Goal: Ask a question

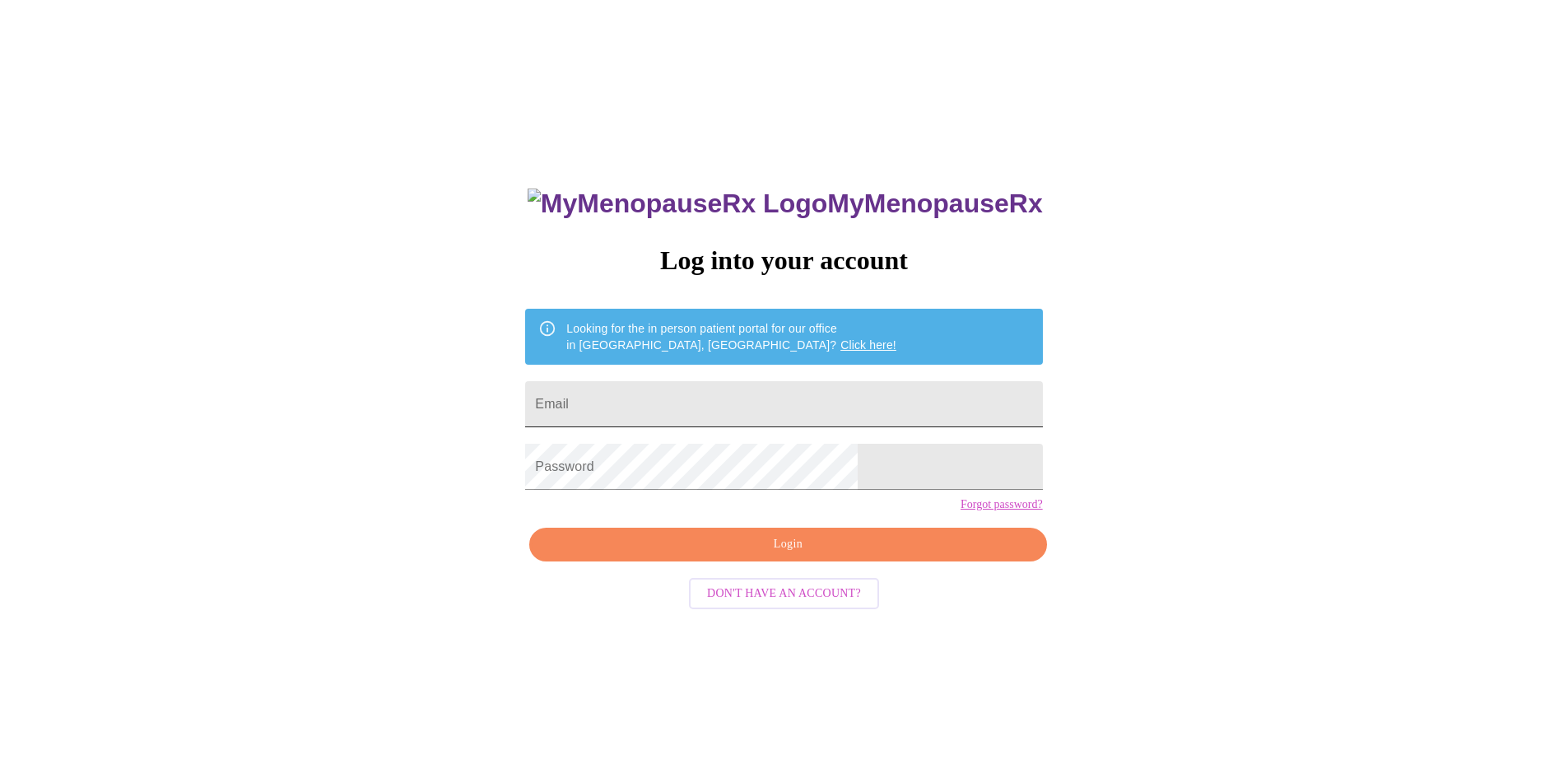
scroll to position [16, 0]
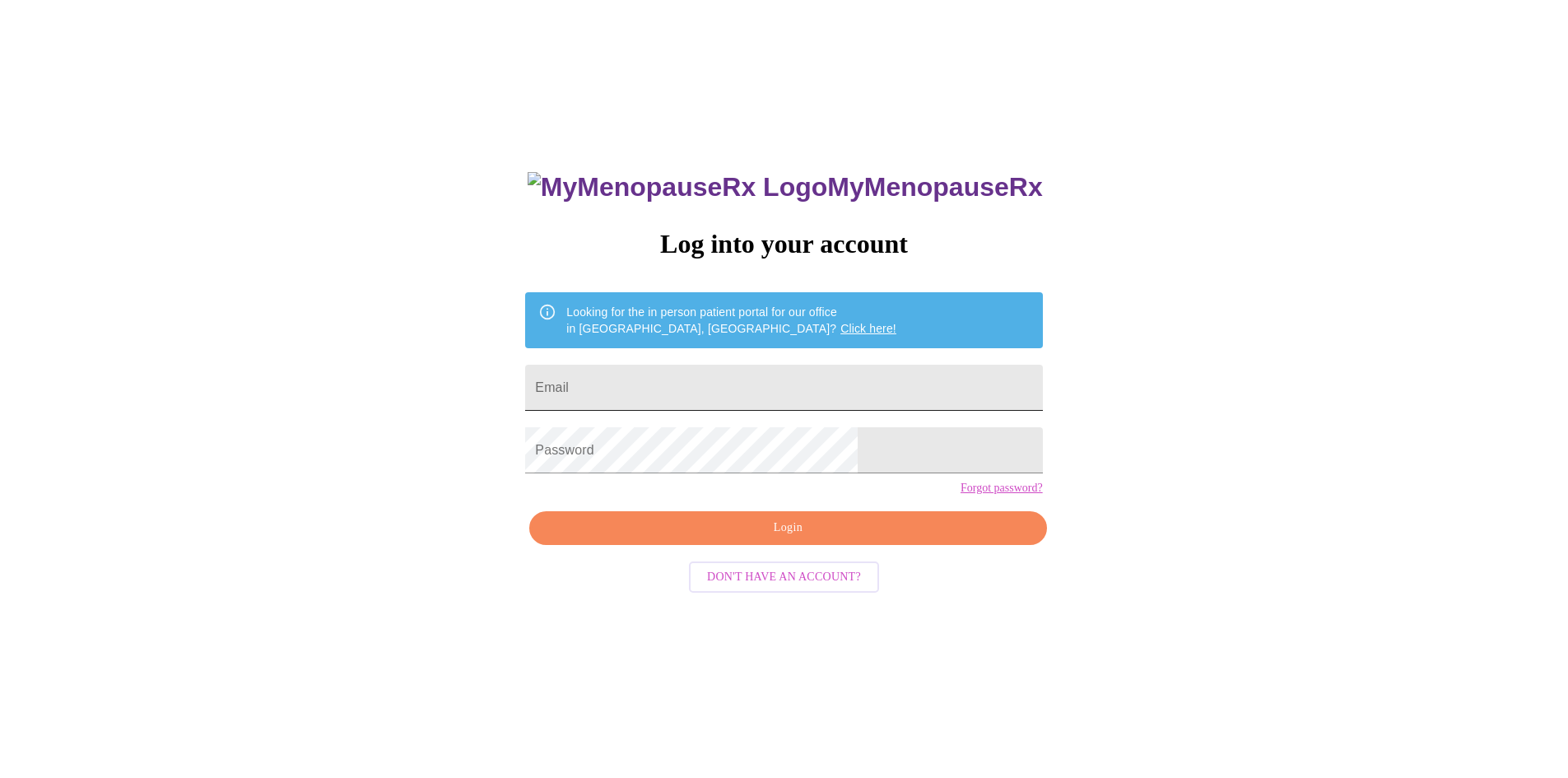
click at [697, 373] on input "Email" at bounding box center [783, 388] width 517 height 46
type input "[EMAIL_ADDRESS][DOMAIN_NAME]"
click at [773, 539] on span "Login" at bounding box center [787, 528] width 479 height 20
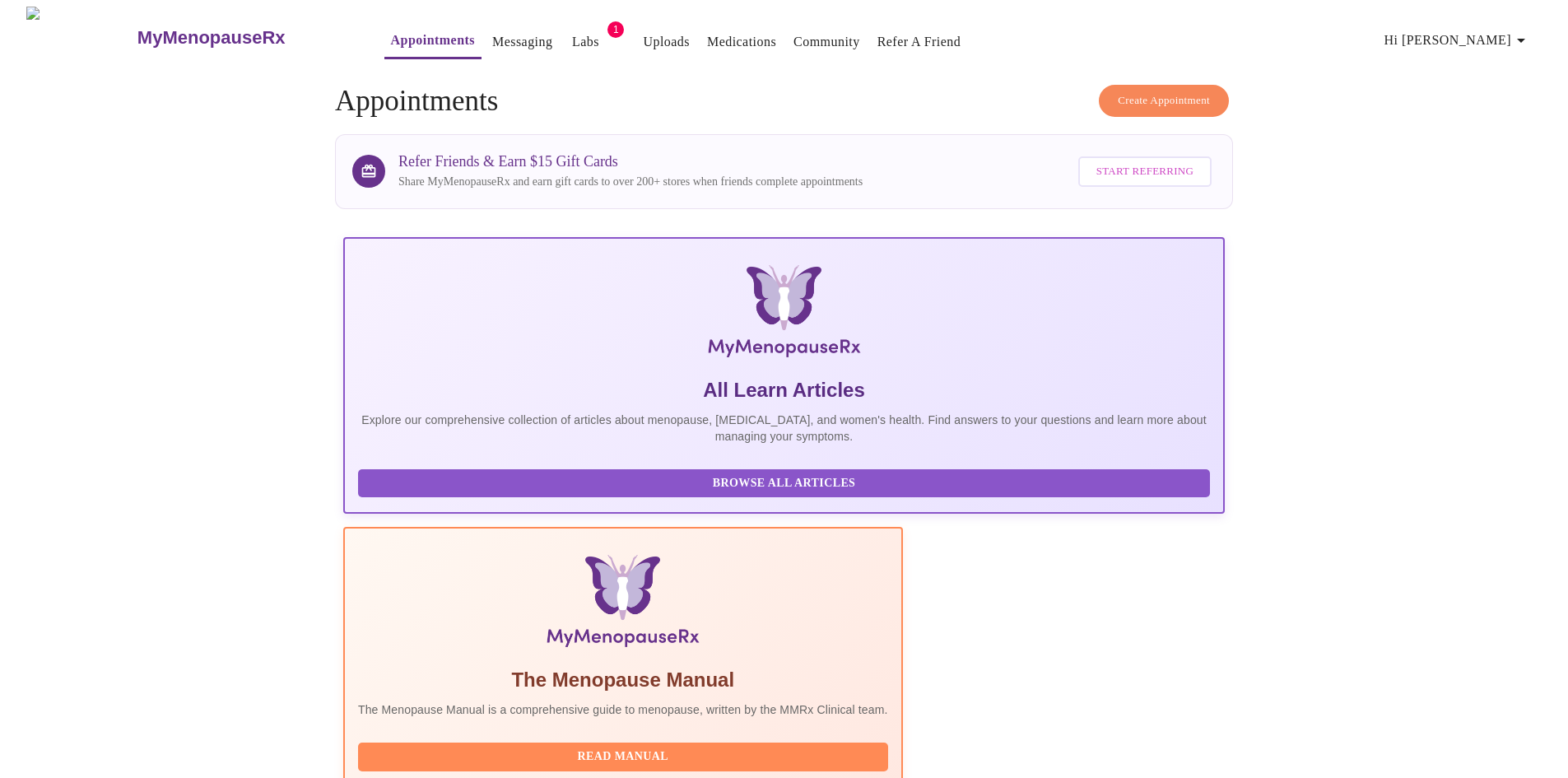
click at [572, 34] on link "Labs" at bounding box center [585, 42] width 27 height 23
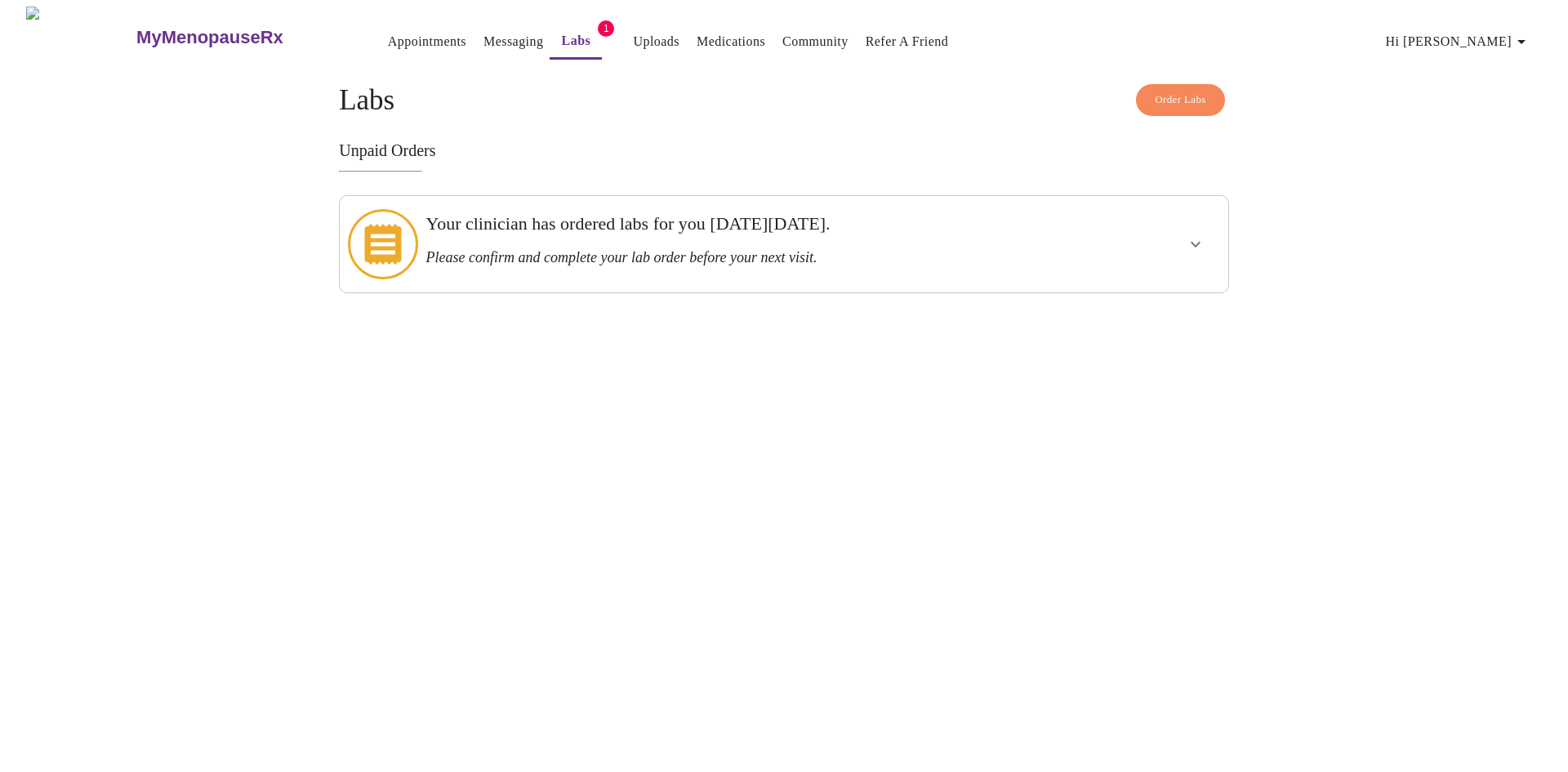
click at [1200, 238] on icon "show more" at bounding box center [1194, 244] width 19 height 19
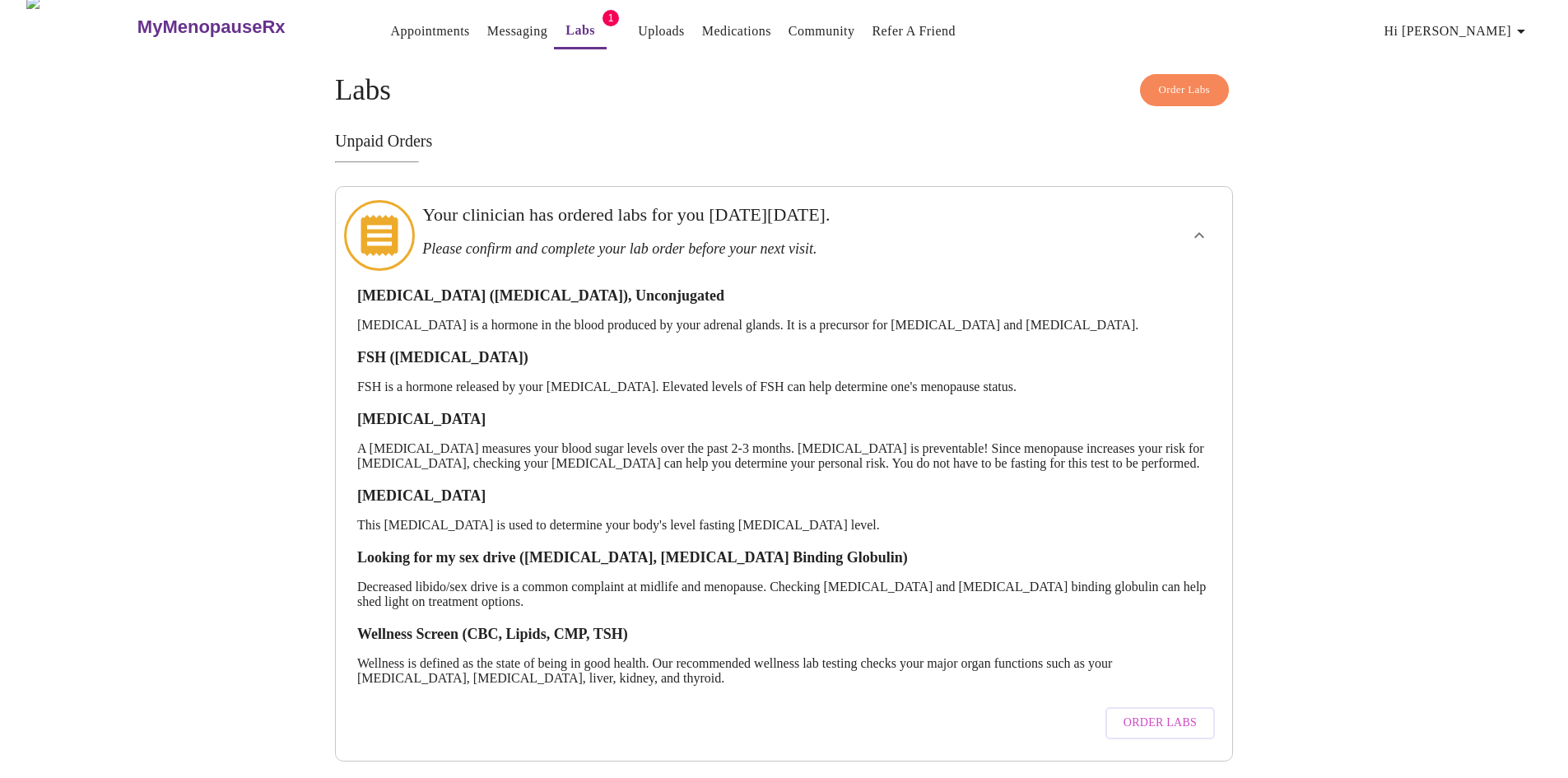
scroll to position [21, 0]
click at [1143, 712] on span "Order Labs" at bounding box center [1160, 723] width 73 height 20
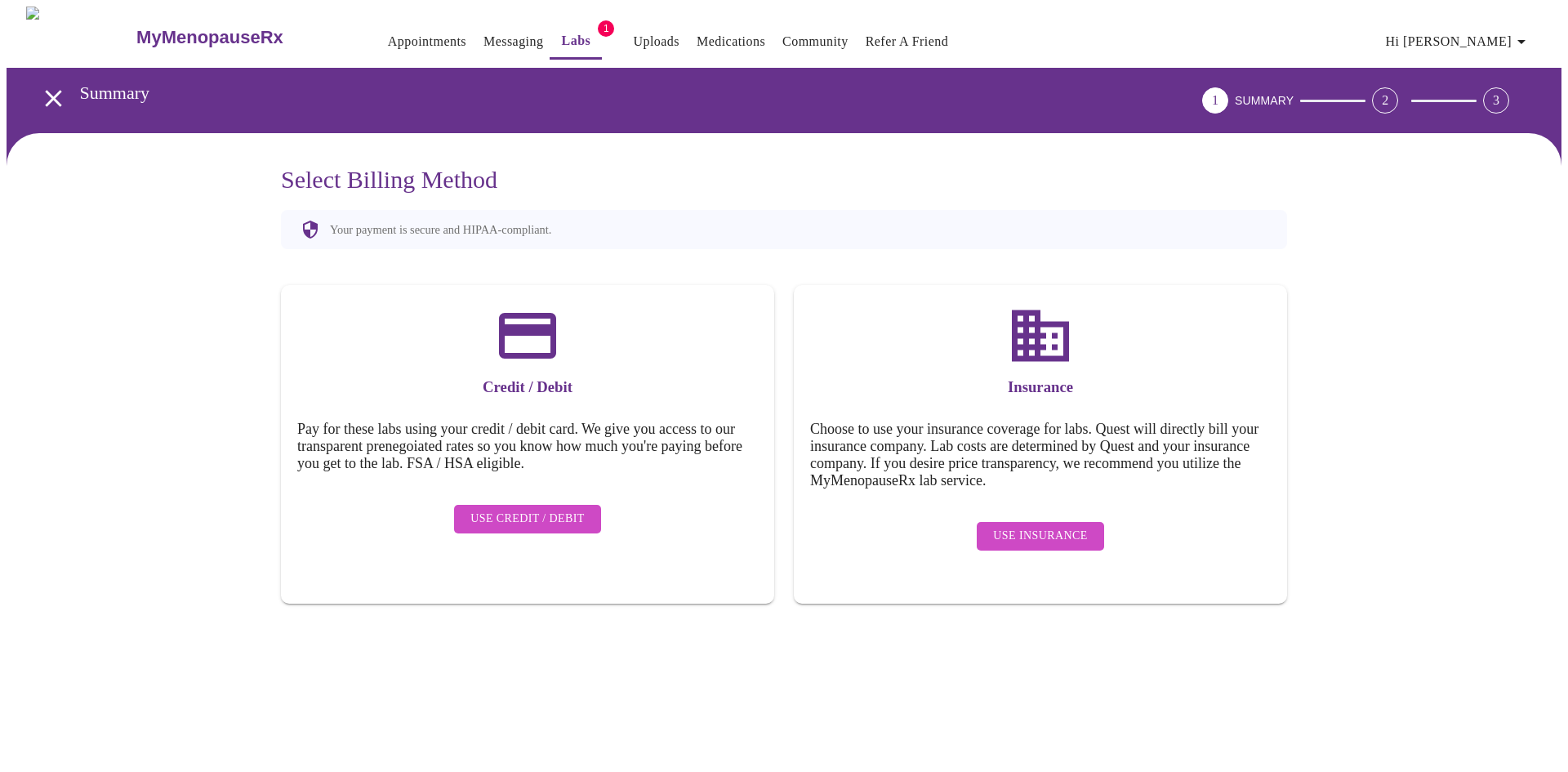
click at [484, 36] on link "Messaging" at bounding box center [513, 41] width 60 height 23
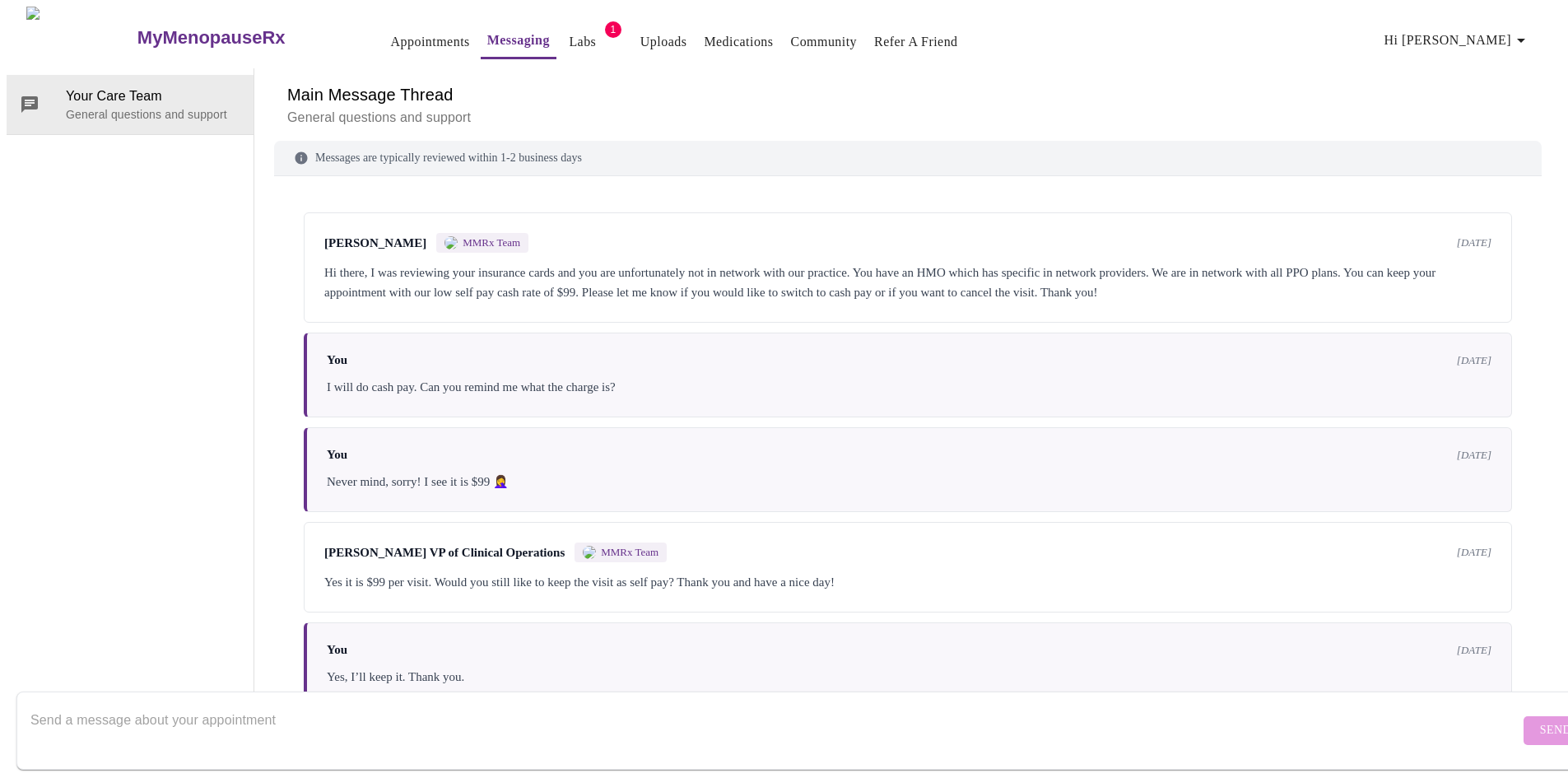
scroll to position [243, 0]
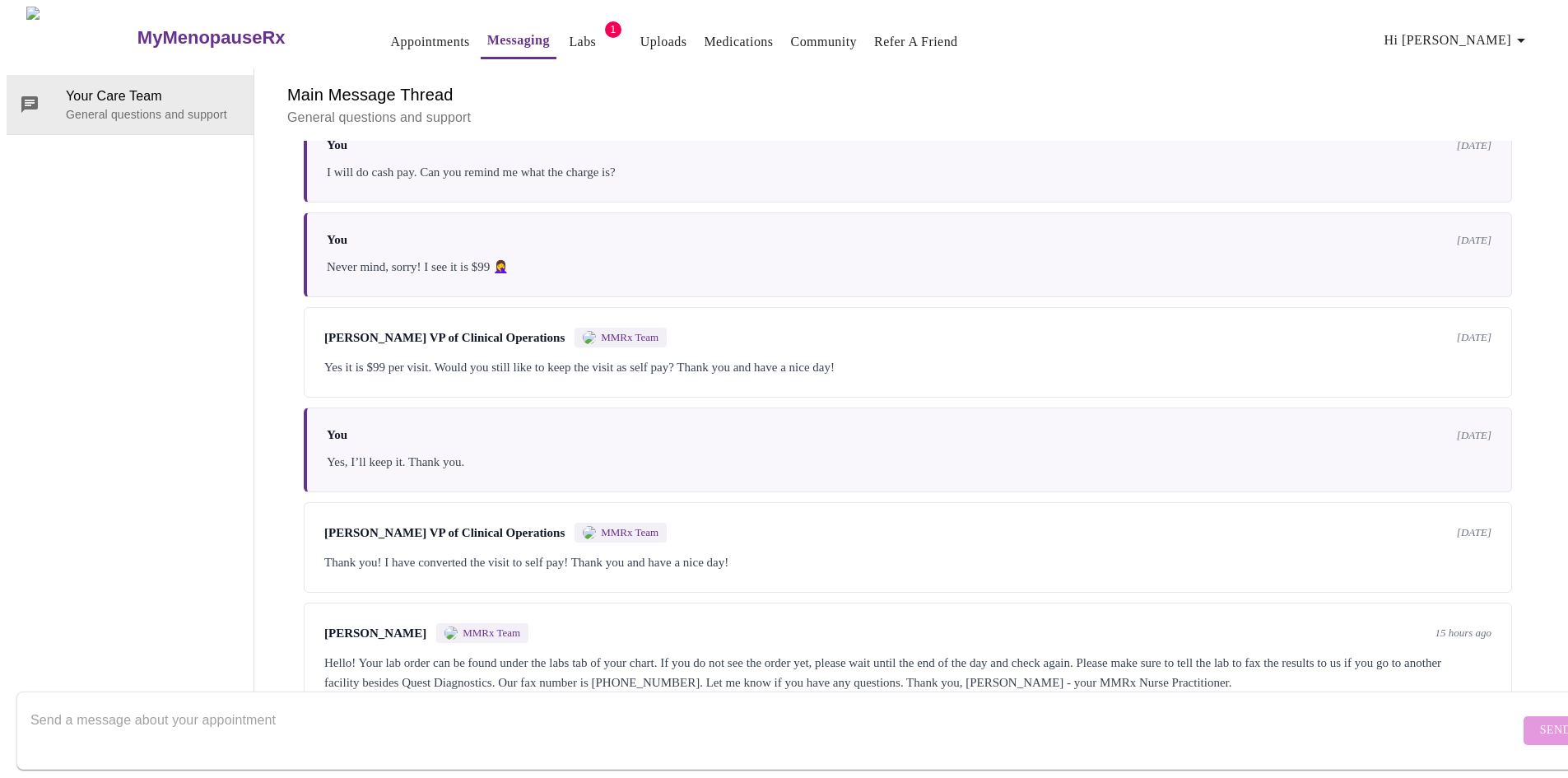
click at [237, 704] on textarea "Send a message about your appointment" at bounding box center [775, 730] width 1489 height 53
type textarea "I don't see a way to print off the lab order so I can take them to my local lab…"
click at [1540, 720] on span "Send" at bounding box center [1555, 730] width 32 height 20
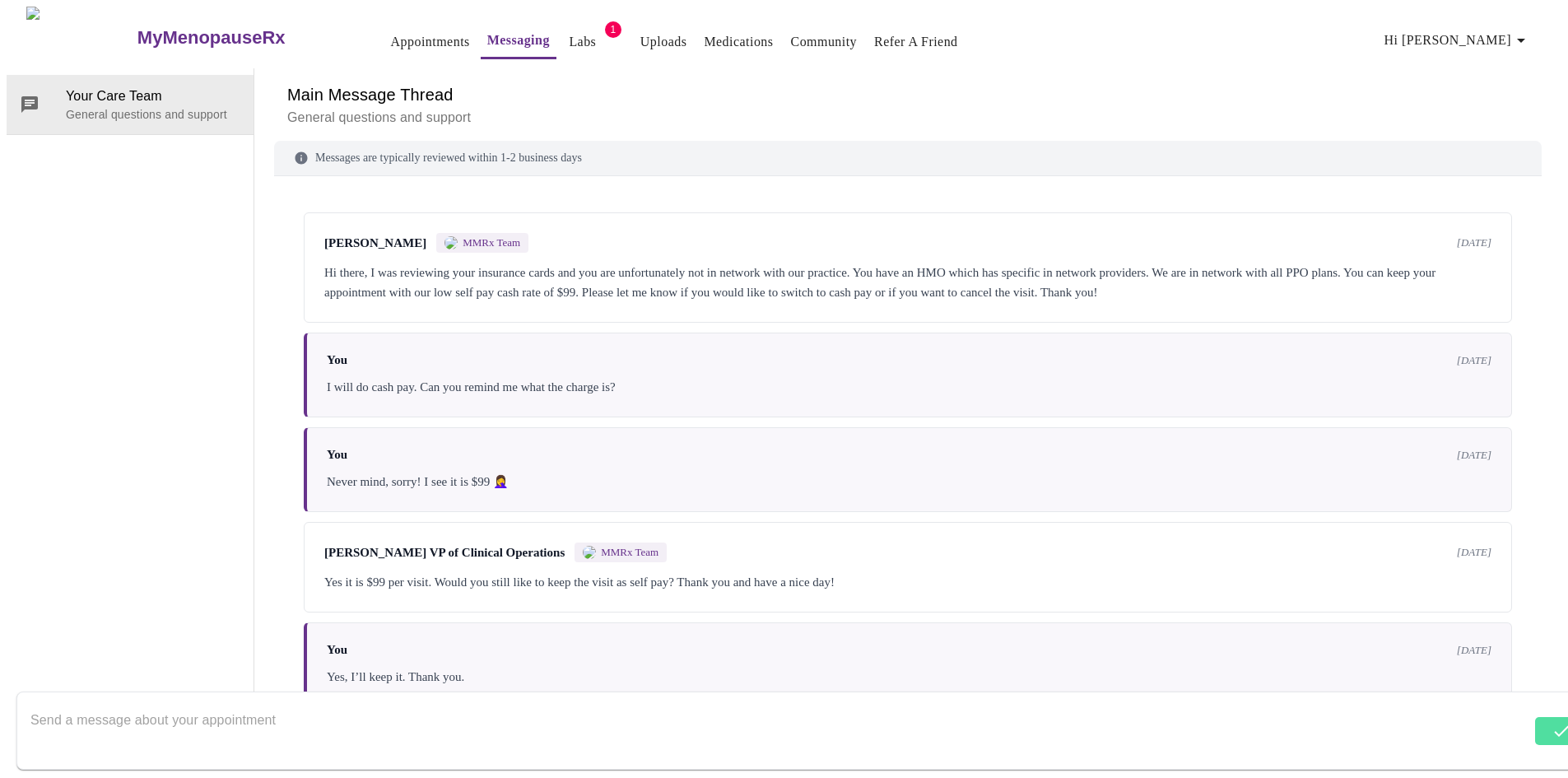
scroll to position [0, 0]
click at [568, 36] on link "Labs" at bounding box center [582, 42] width 27 height 23
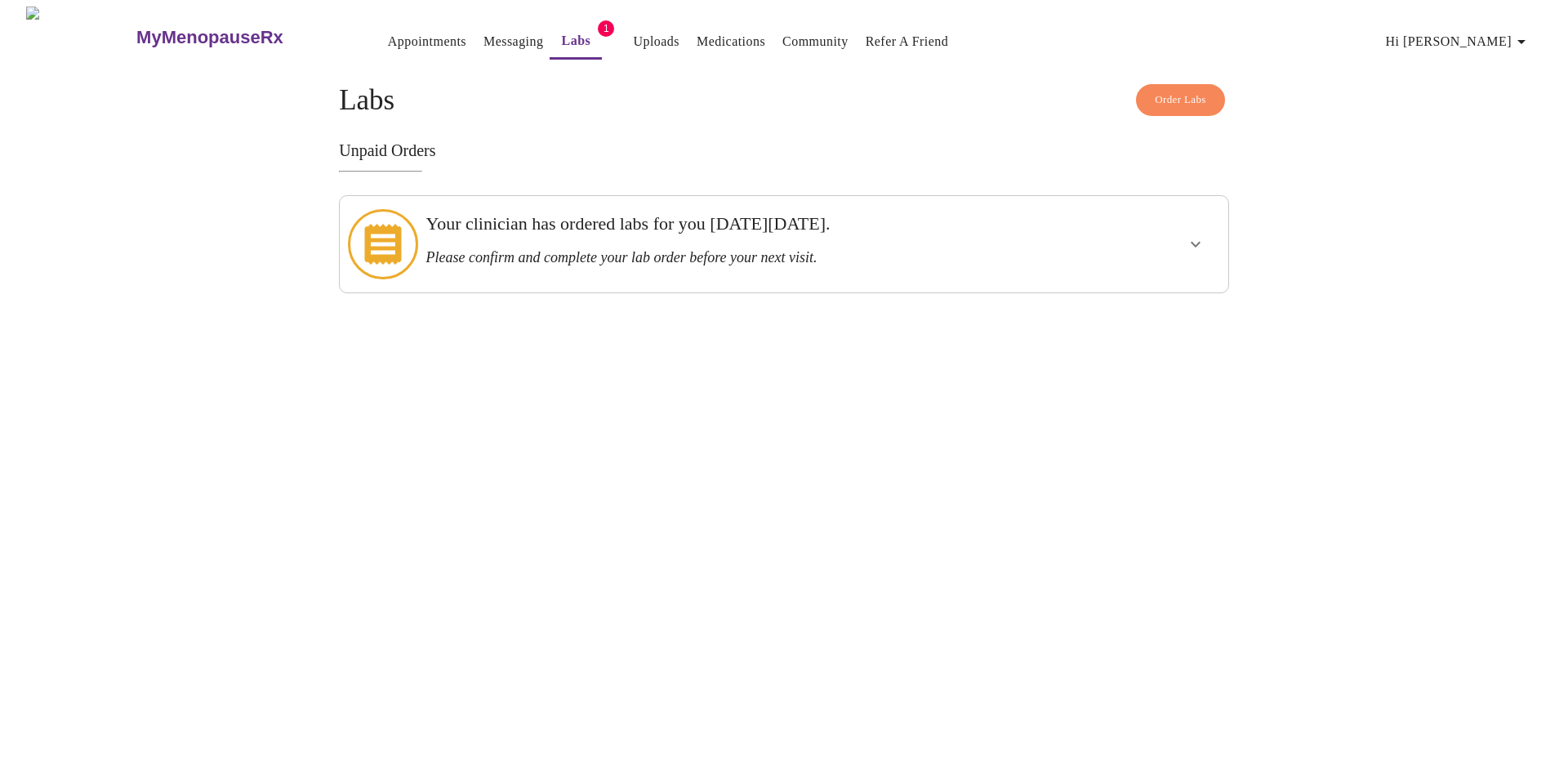
click at [1168, 90] on span "Order Labs" at bounding box center [1180, 100] width 52 height 19
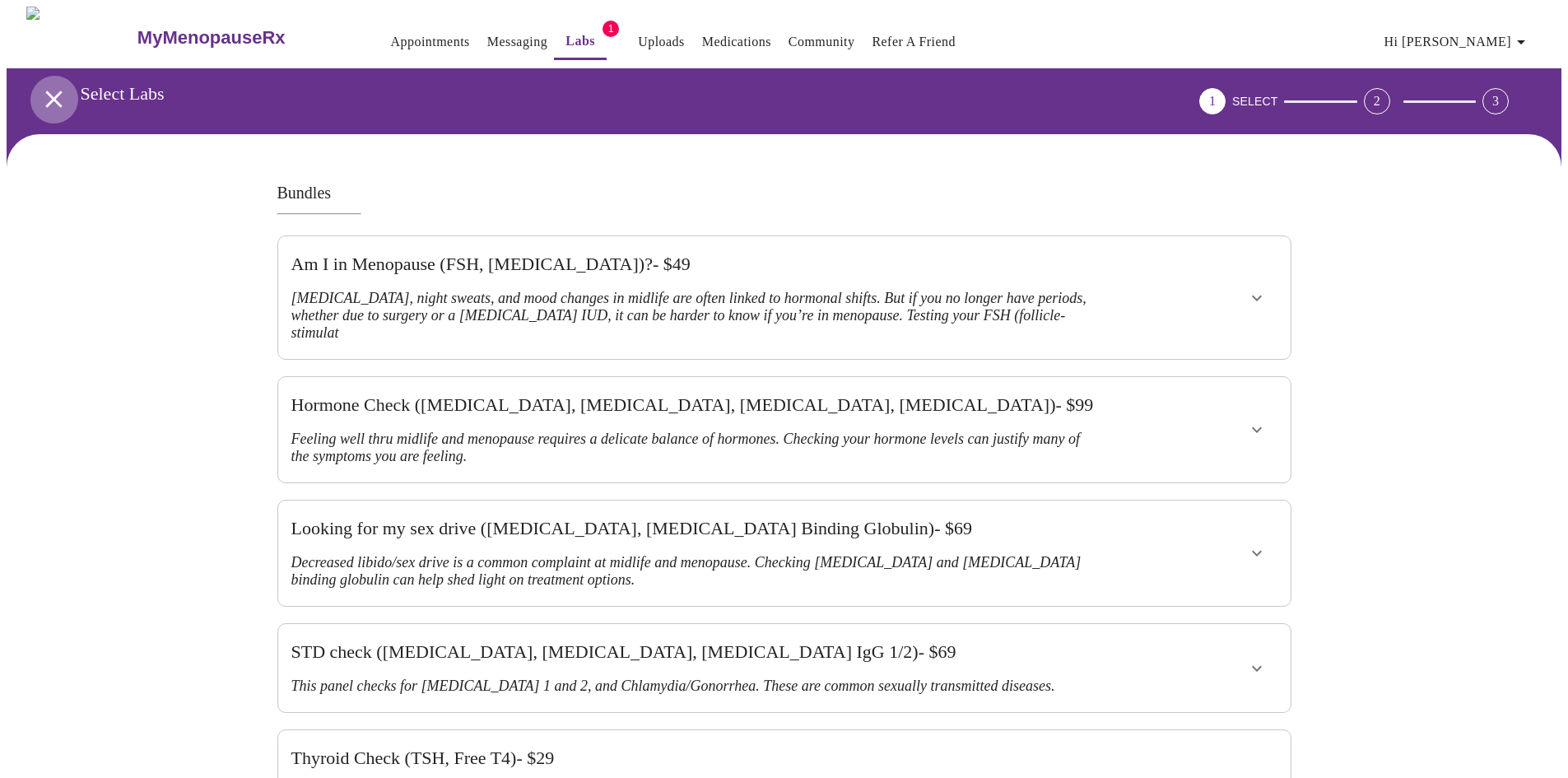
click at [44, 102] on icon "open drawer" at bounding box center [54, 99] width 29 height 29
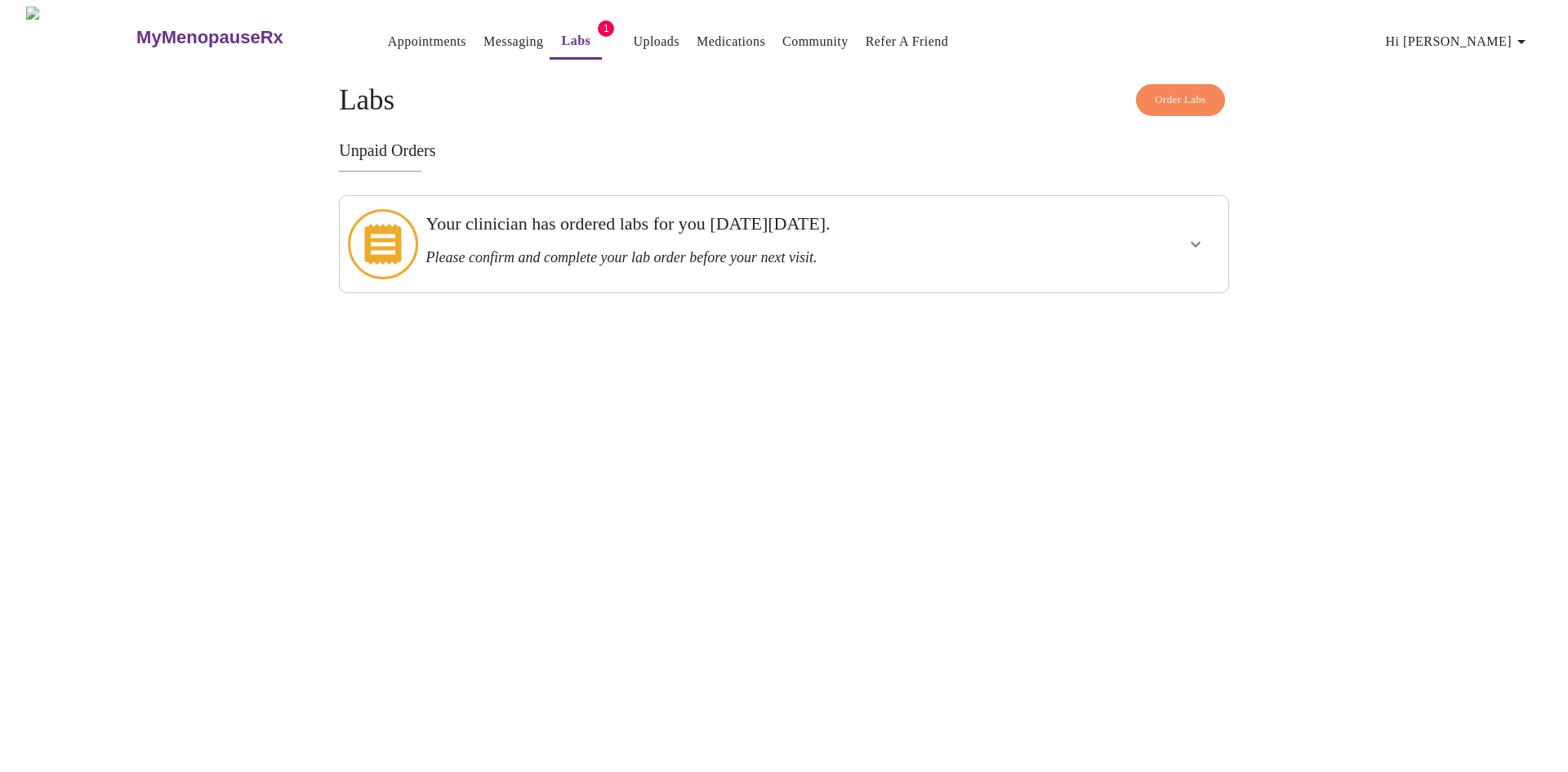
click at [377, 235] on icon at bounding box center [382, 244] width 70 height 70
click at [1188, 242] on icon "show more" at bounding box center [1194, 244] width 19 height 19
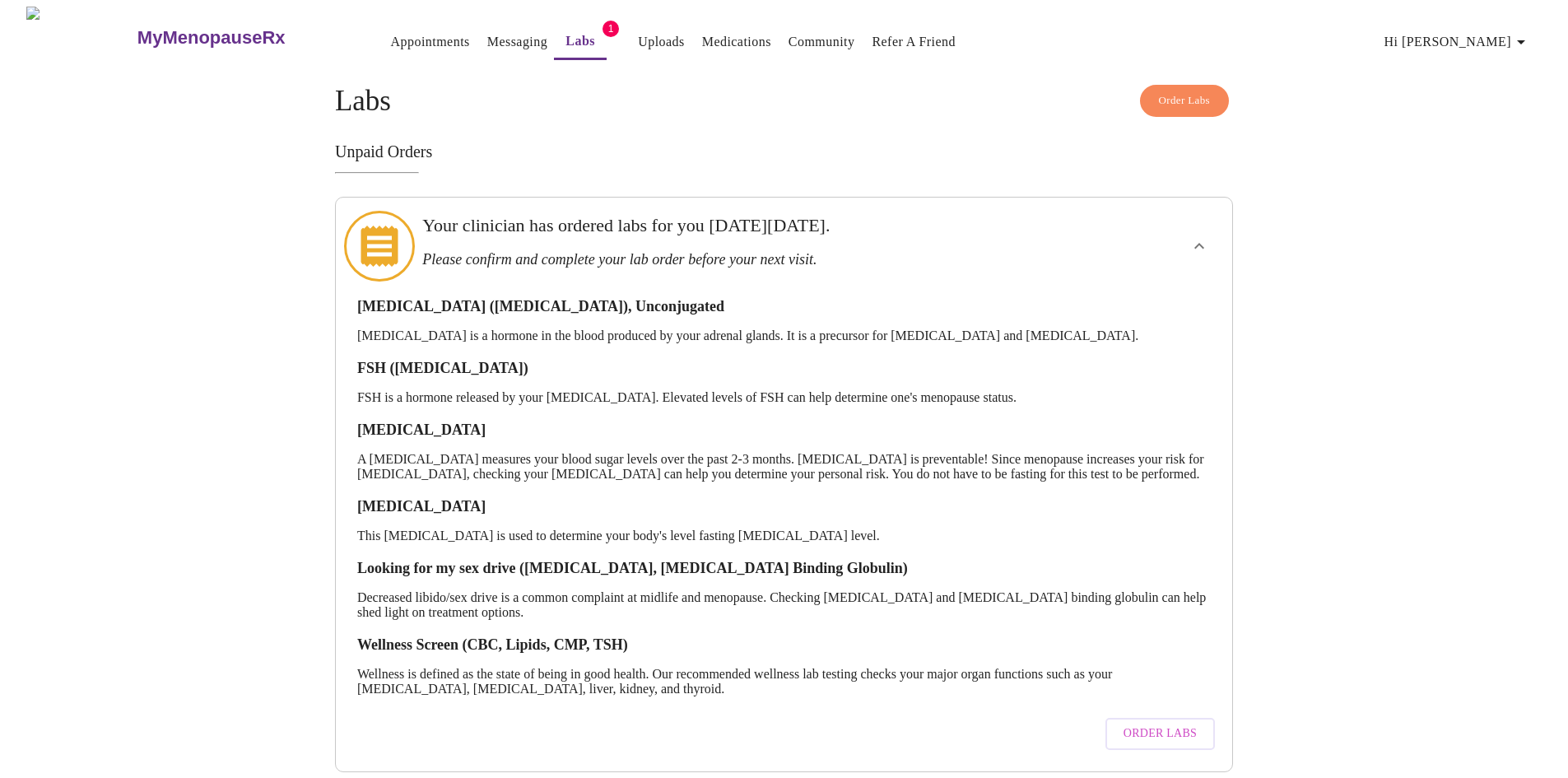
scroll to position [21, 0]
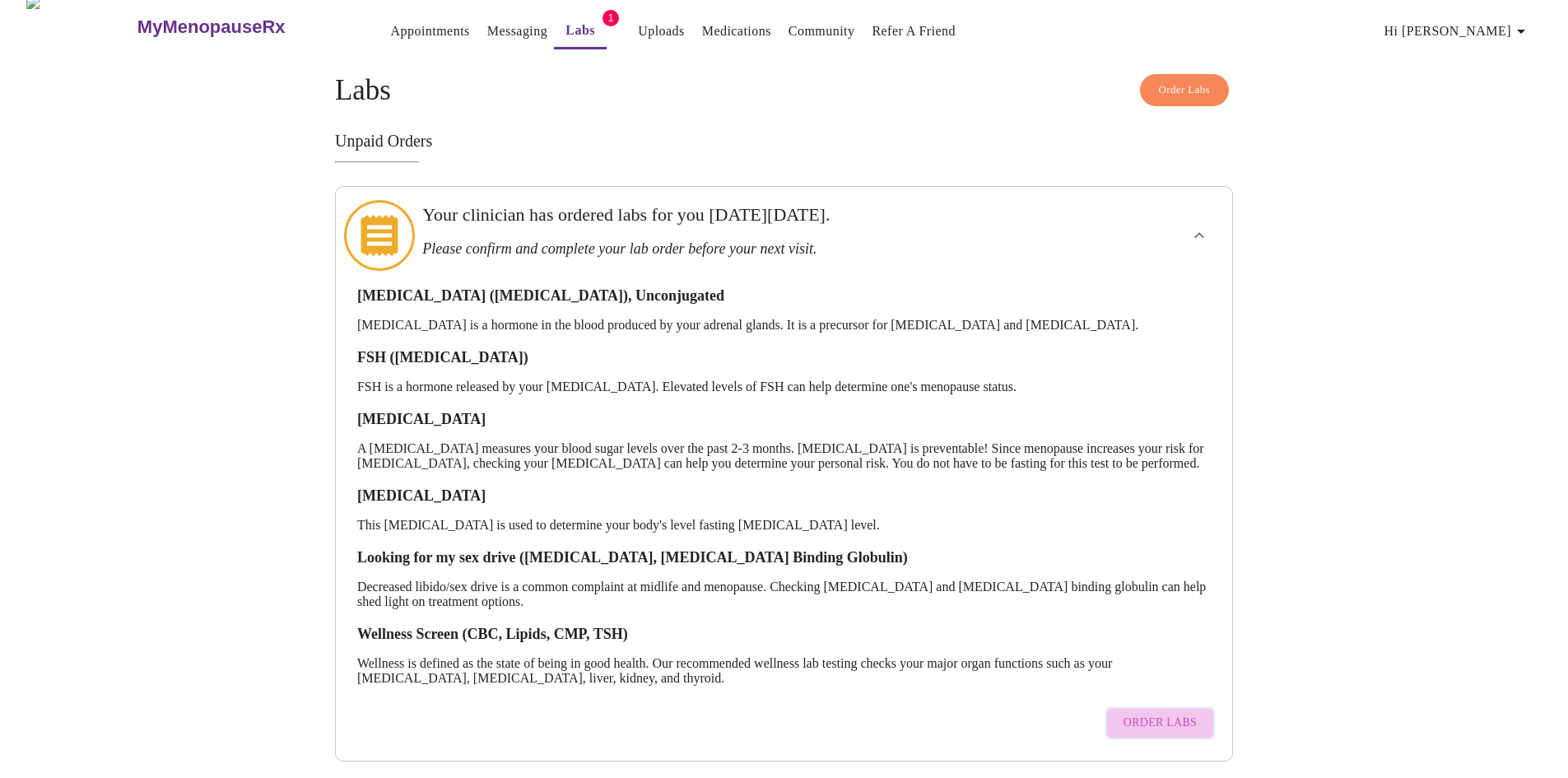
click at [1165, 712] on span "Order Labs" at bounding box center [1160, 723] width 73 height 20
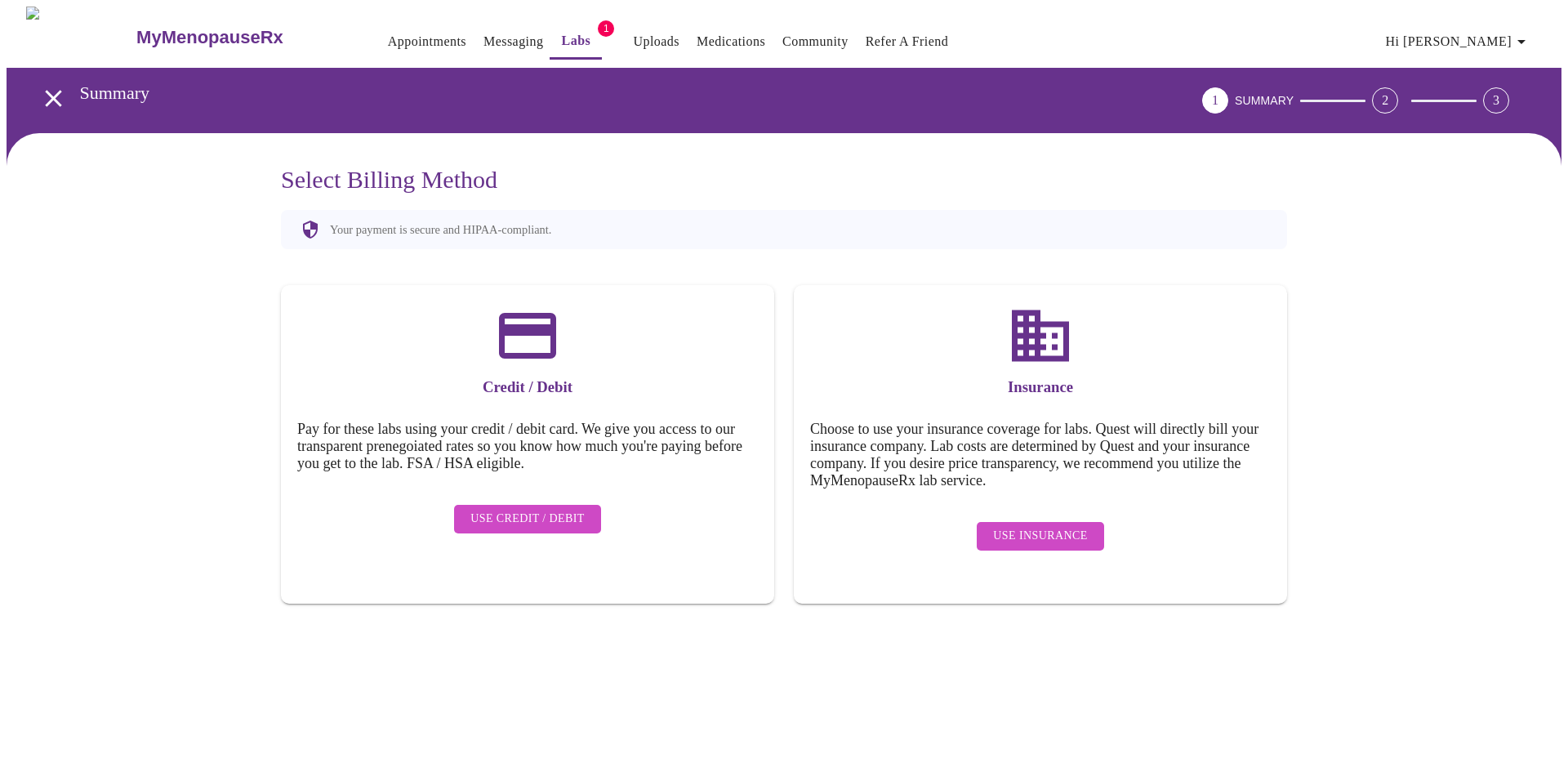
click at [1398, 90] on div "2" at bounding box center [1385, 100] width 26 height 26
click at [1522, 36] on icon "button" at bounding box center [1521, 41] width 19 height 19
click at [48, 88] on div at bounding box center [784, 386] width 1568 height 772
click at [47, 93] on icon "open drawer" at bounding box center [52, 97] width 16 height 16
